Goal: Task Accomplishment & Management: Use online tool/utility

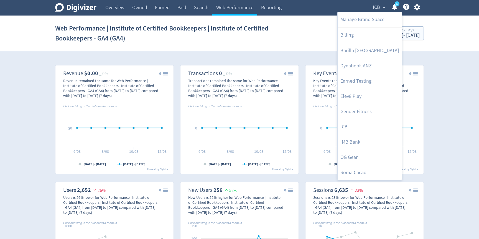
scroll to position [565, 0]
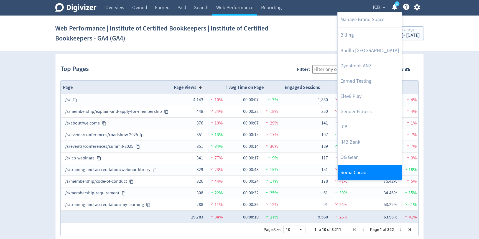
click at [351, 171] on link "Soma Cacao" at bounding box center [370, 172] width 64 height 15
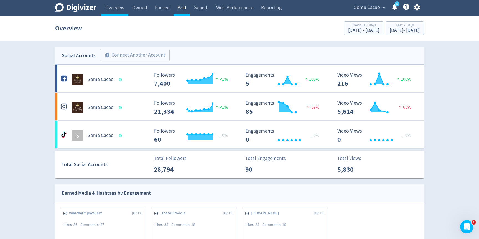
click at [190, 11] on link "Paid" at bounding box center [182, 8] width 17 height 16
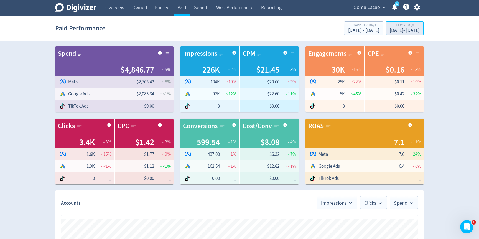
click at [403, 31] on div "[DATE] - [DATE]" at bounding box center [405, 30] width 30 height 5
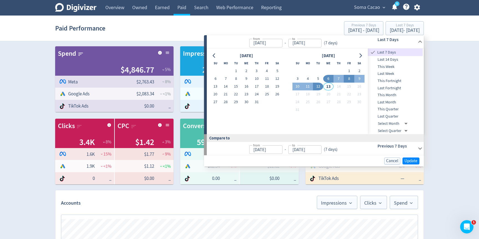
click at [347, 75] on button "8" at bounding box center [349, 79] width 10 height 8
type input "[DATE]"
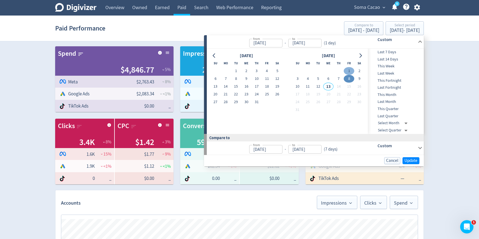
click at [349, 71] on button "1" at bounding box center [349, 71] width 10 height 8
type input "[DATE]"
click at [320, 86] on button "12" at bounding box center [318, 87] width 10 height 8
type input "[DATE]"
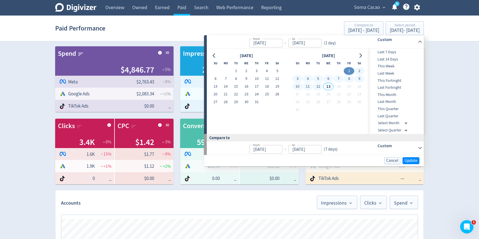
type input "[DATE]"
click at [405, 157] on button "Update" at bounding box center [411, 160] width 17 height 7
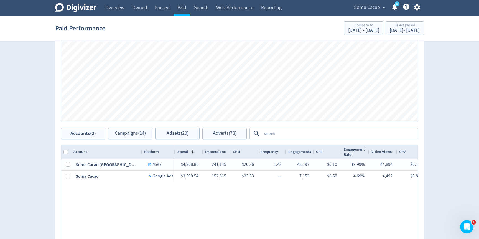
scroll to position [205, 0]
click at [311, 134] on textarea at bounding box center [340, 132] width 156 height 10
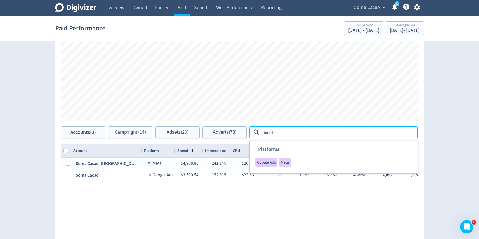
type textarea "boosted"
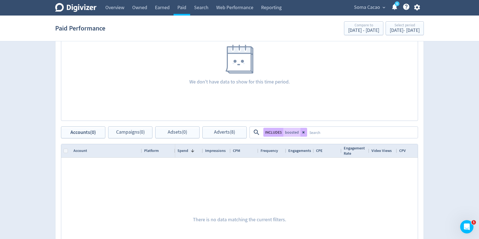
click at [225, 139] on div "Accounts Impressions Clicks Spend We don't have data to show for this time peri…" at bounding box center [239, 145] width 369 height 320
click at [230, 130] on span "Adverts (8)" at bounding box center [224, 132] width 21 height 5
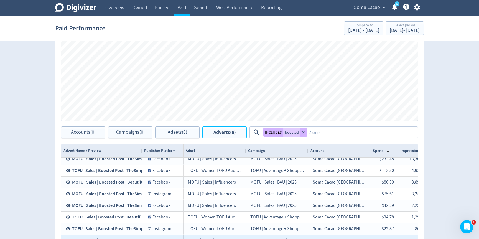
scroll to position [3, 0]
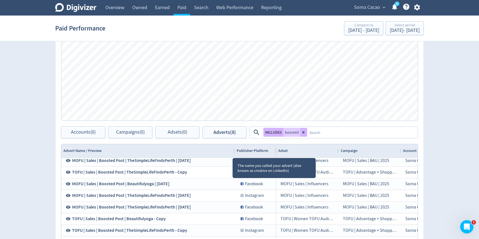
drag, startPoint x: 141, startPoint y: 152, endPoint x: 233, endPoint y: 153, distance: 92.1
click at [234, 153] on div at bounding box center [234, 150] width 2 height 13
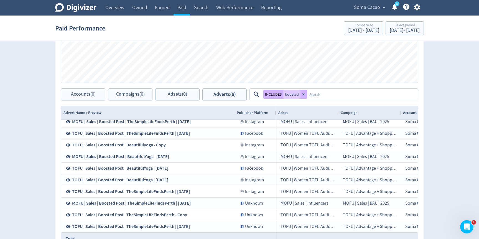
scroll to position [0, 0]
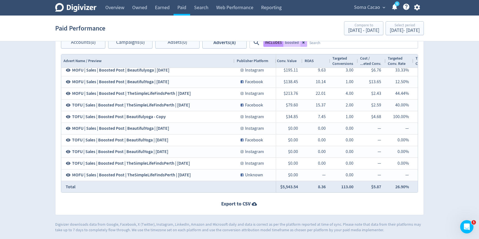
click at [270, 46] on button "INCLUDES" at bounding box center [273, 42] width 20 height 9
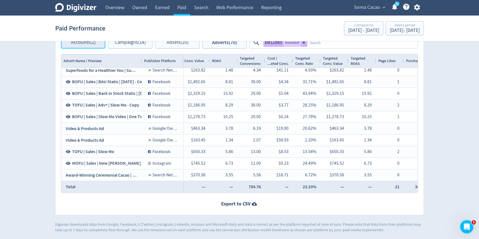
click at [87, 41] on span "Accounts (2)" at bounding box center [83, 42] width 25 height 5
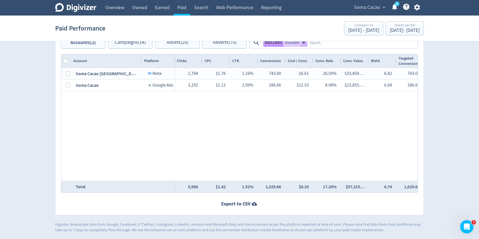
click at [264, 44] on button "EXCLUDES" at bounding box center [273, 42] width 20 height 9
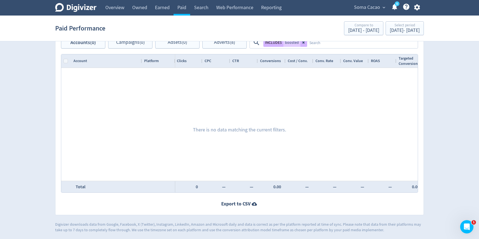
click at [228, 40] on section "Paid Performance Compare to [DATE] - [DATE] Select period [DATE] - [DATE]" at bounding box center [239, 29] width 479 height 26
click at [227, 44] on span "Adverts (8)" at bounding box center [224, 42] width 21 height 5
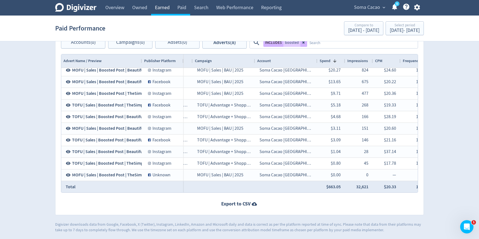
click at [162, 7] on link "Earned" at bounding box center [162, 8] width 22 height 16
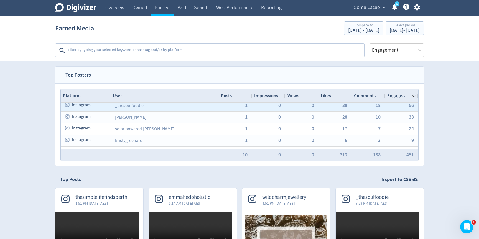
scroll to position [53, 0]
